Goal: Find specific page/section: Find specific page/section

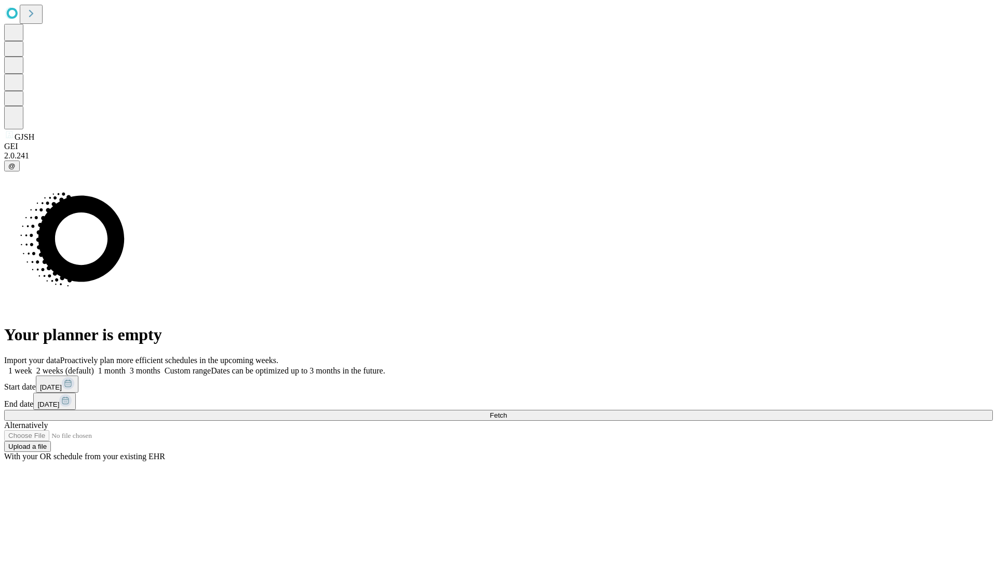
click at [507, 411] on span "Fetch" at bounding box center [498, 415] width 17 height 8
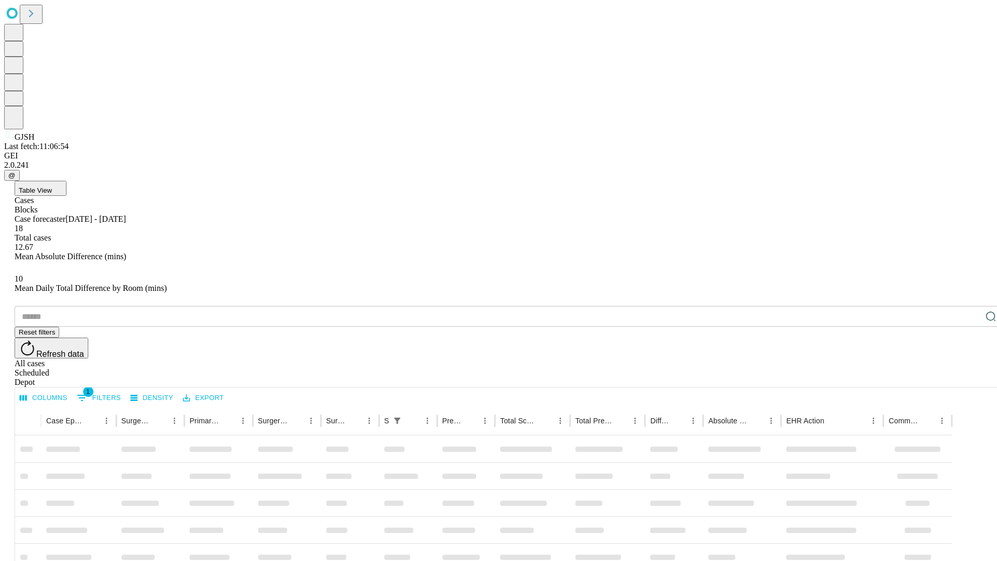
click at [970, 377] on div "Depot" at bounding box center [509, 381] width 989 height 9
